Goal: Check status: Check status

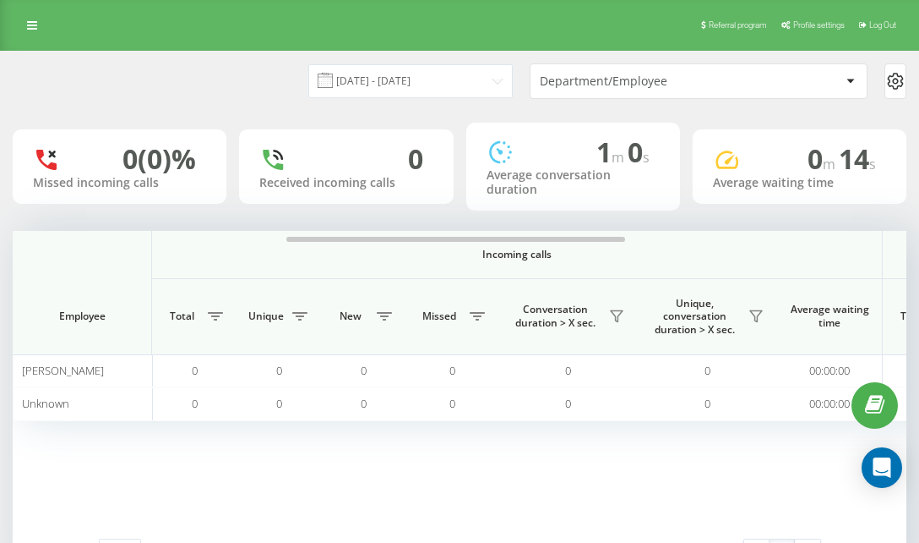
scroll to position [0, 199]
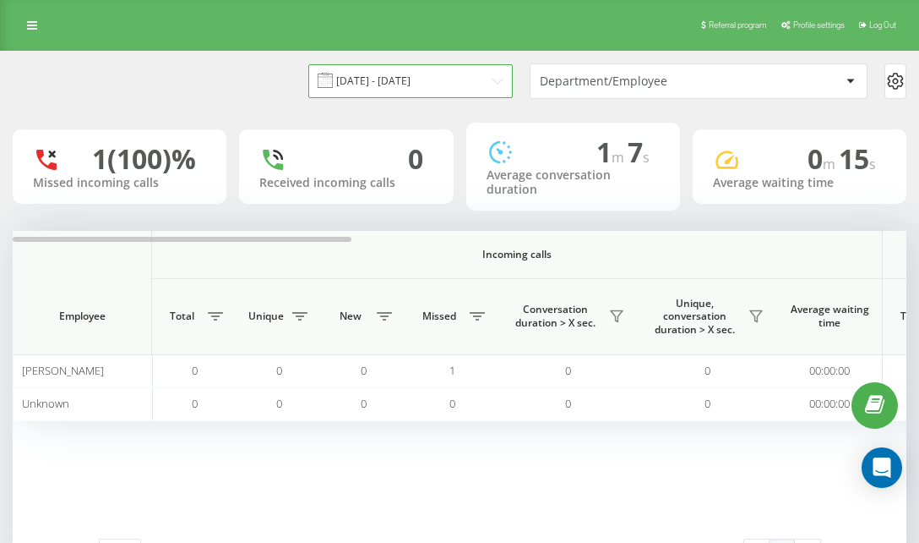
click at [456, 79] on input "[DATE] - [DATE]" at bounding box center [410, 80] width 205 height 33
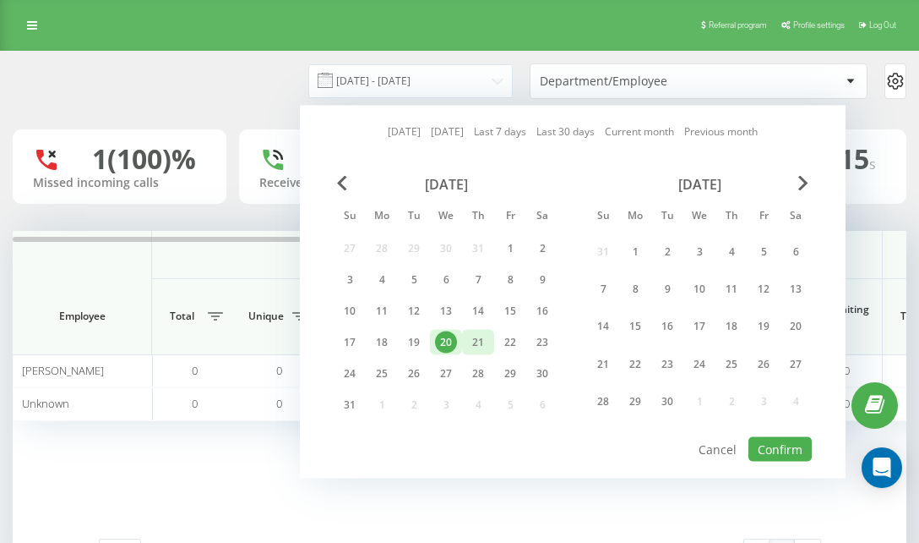
click at [473, 334] on div "21" at bounding box center [478, 342] width 22 height 22
click at [766, 441] on button "Confirm" at bounding box center [780, 449] width 63 height 25
type input "[DATE] - [DATE]"
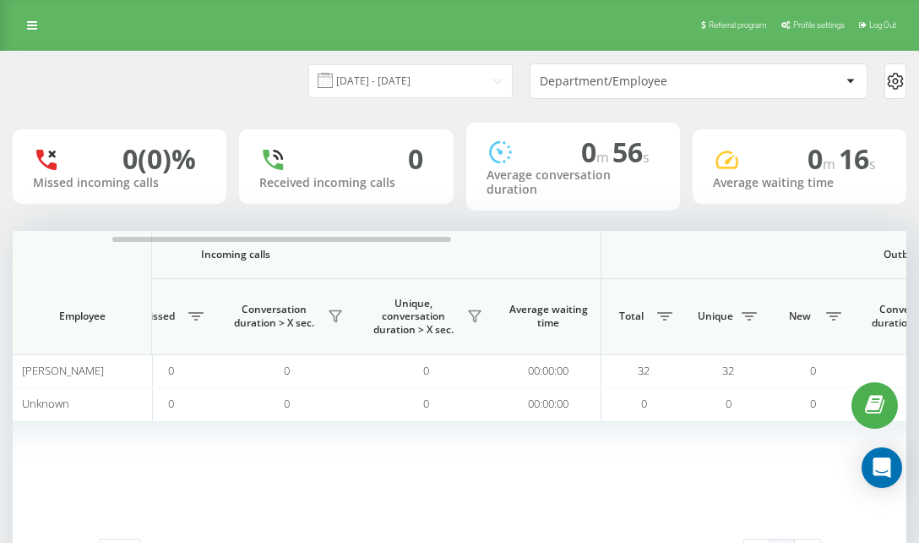
scroll to position [0, 284]
